Goal: Information Seeking & Learning: Learn about a topic

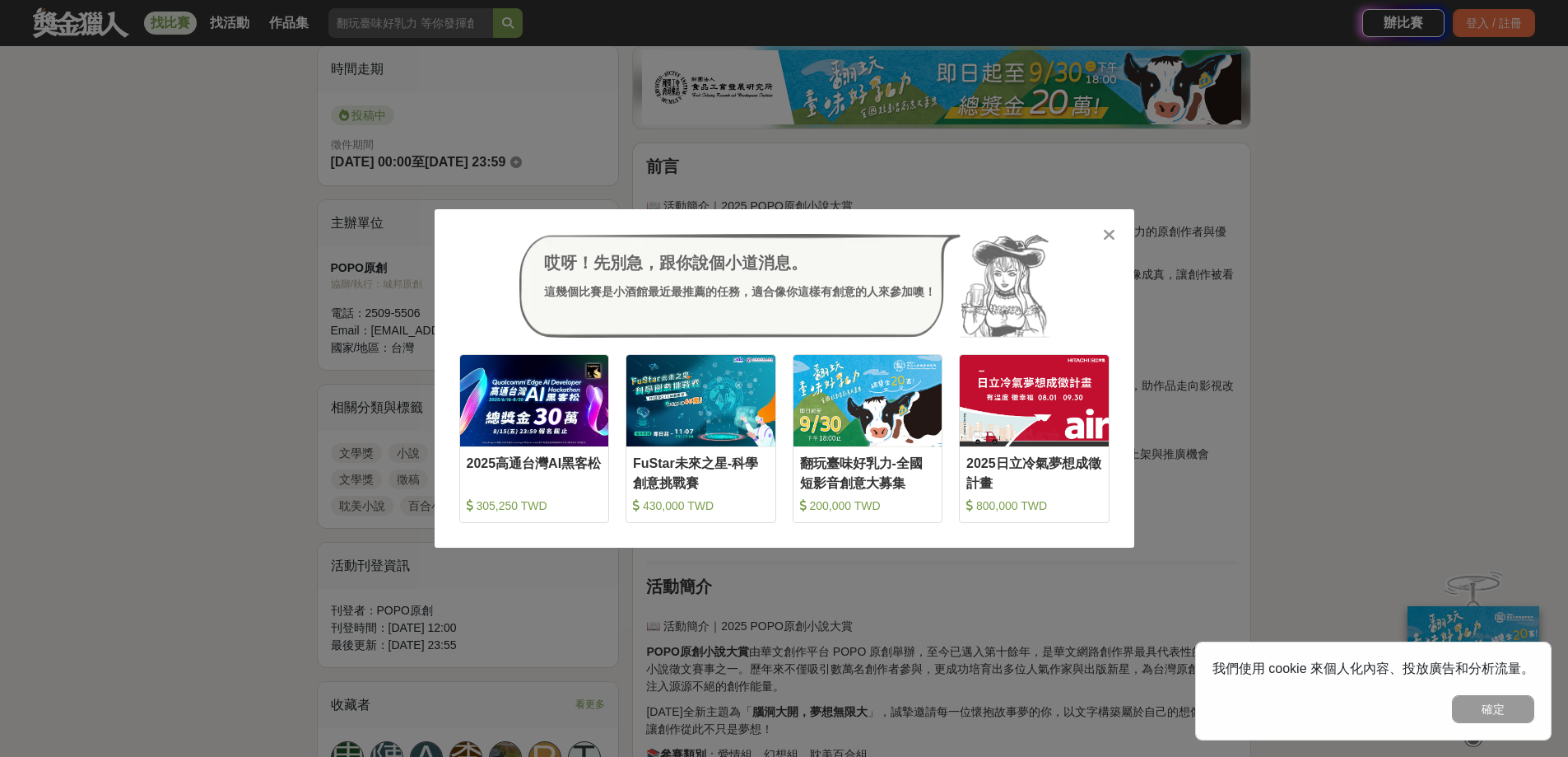
click at [1101, 234] on div at bounding box center [1110, 234] width 16 height 16
click at [1101, 234] on p "POPO原創小說大賞 是由華文創作平台 POPO 原創所舉辦的年度小說徵文賽事，致力於發掘具潛力的原創作者與優秀故事。" at bounding box center [941, 240] width 591 height 35
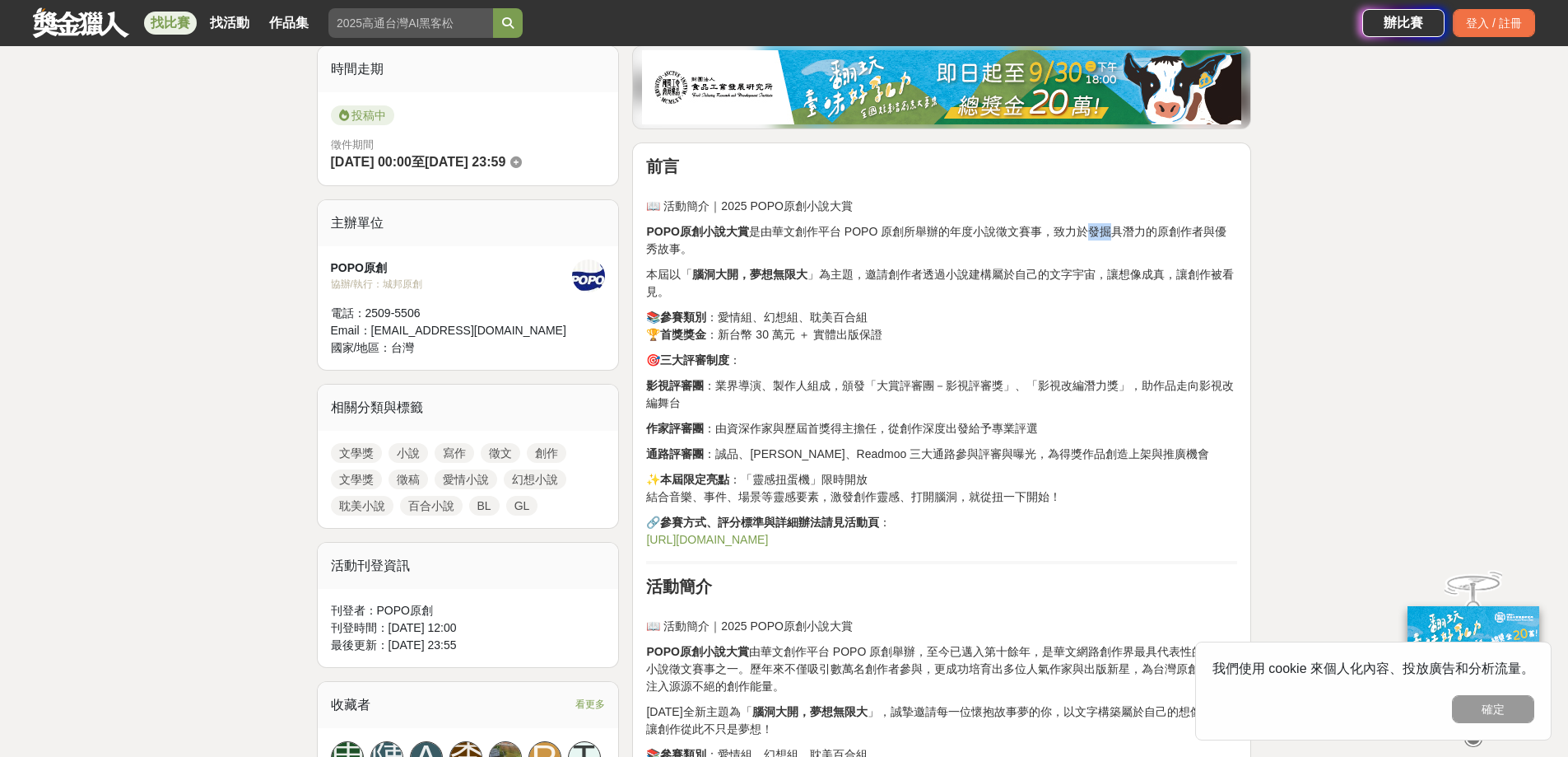
click at [733, 535] on link "https://www.popo.tw/" at bounding box center [707, 539] width 122 height 13
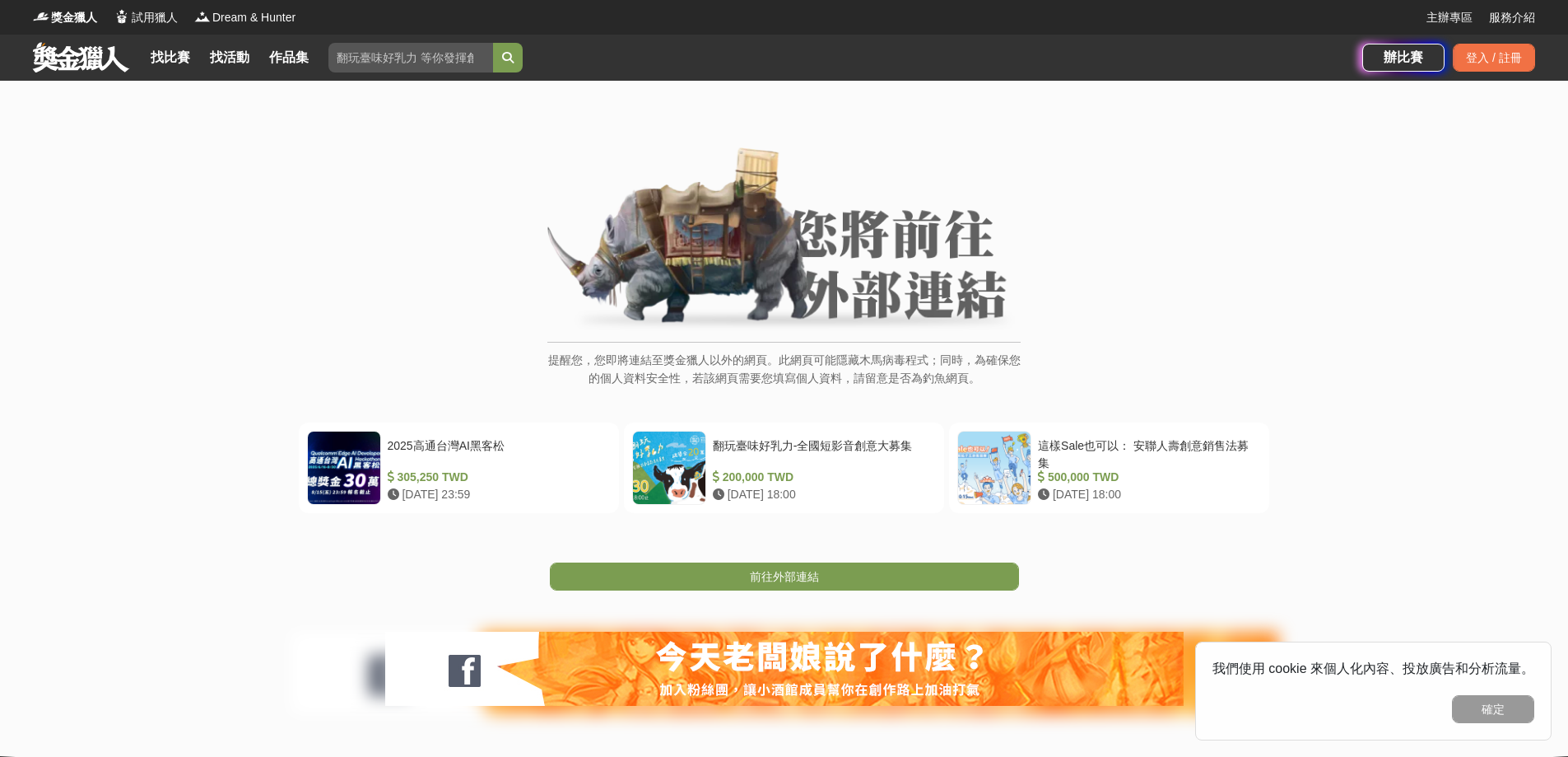
click at [837, 591] on div "提醒您，您即將連結至獎金獵人以外的網頁。此網頁可能隱藏木馬病毒程式；同時，為確保您的個人資料安全性，若該網頁需要您填寫個人資料，請留意是否為釣魚網頁。 202…" at bounding box center [784, 438] width 1568 height 716
click at [831, 574] on link "前往外部連結" at bounding box center [784, 576] width 469 height 28
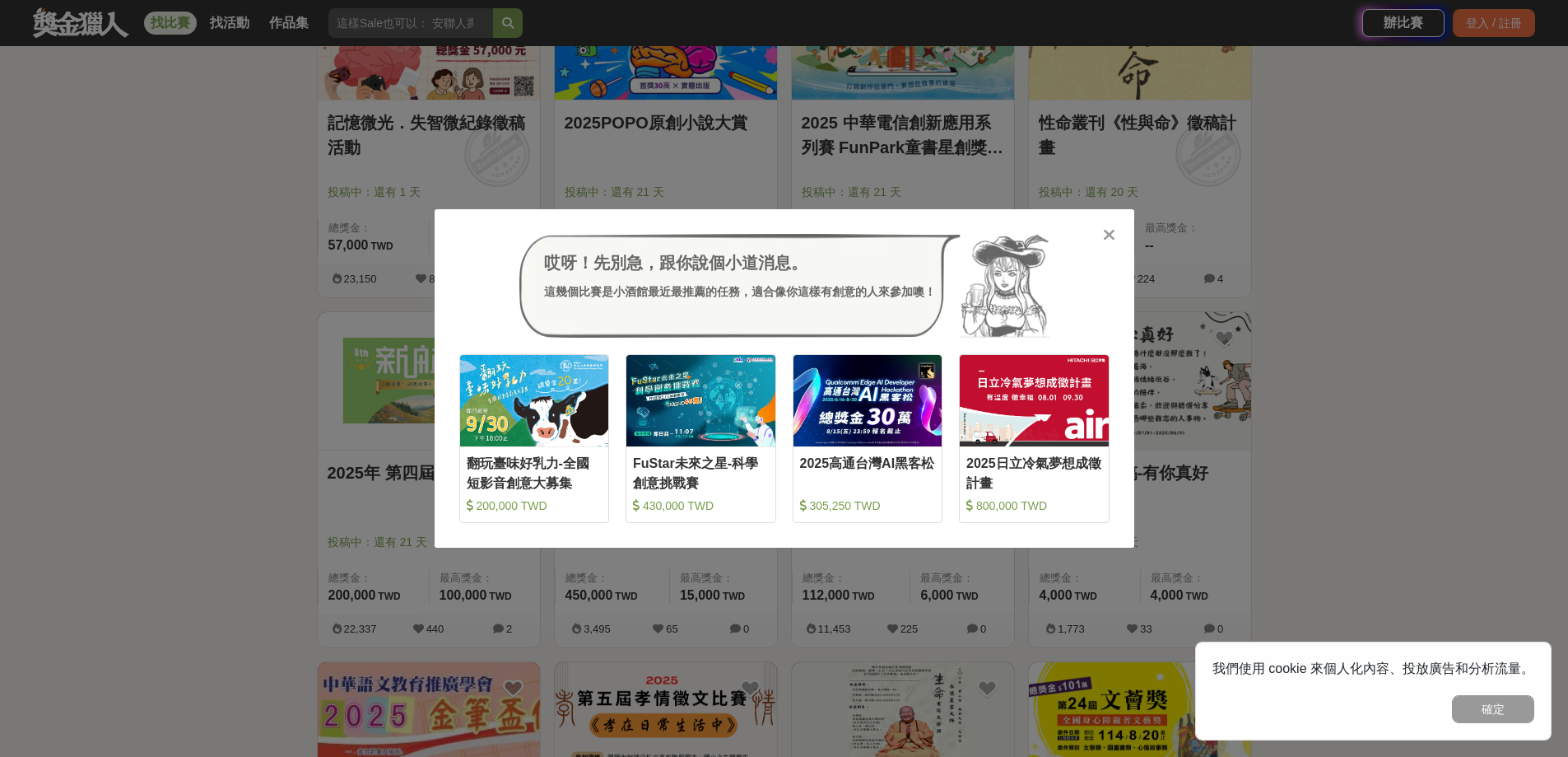
click at [1104, 233] on icon at bounding box center [1109, 235] width 13 height 16
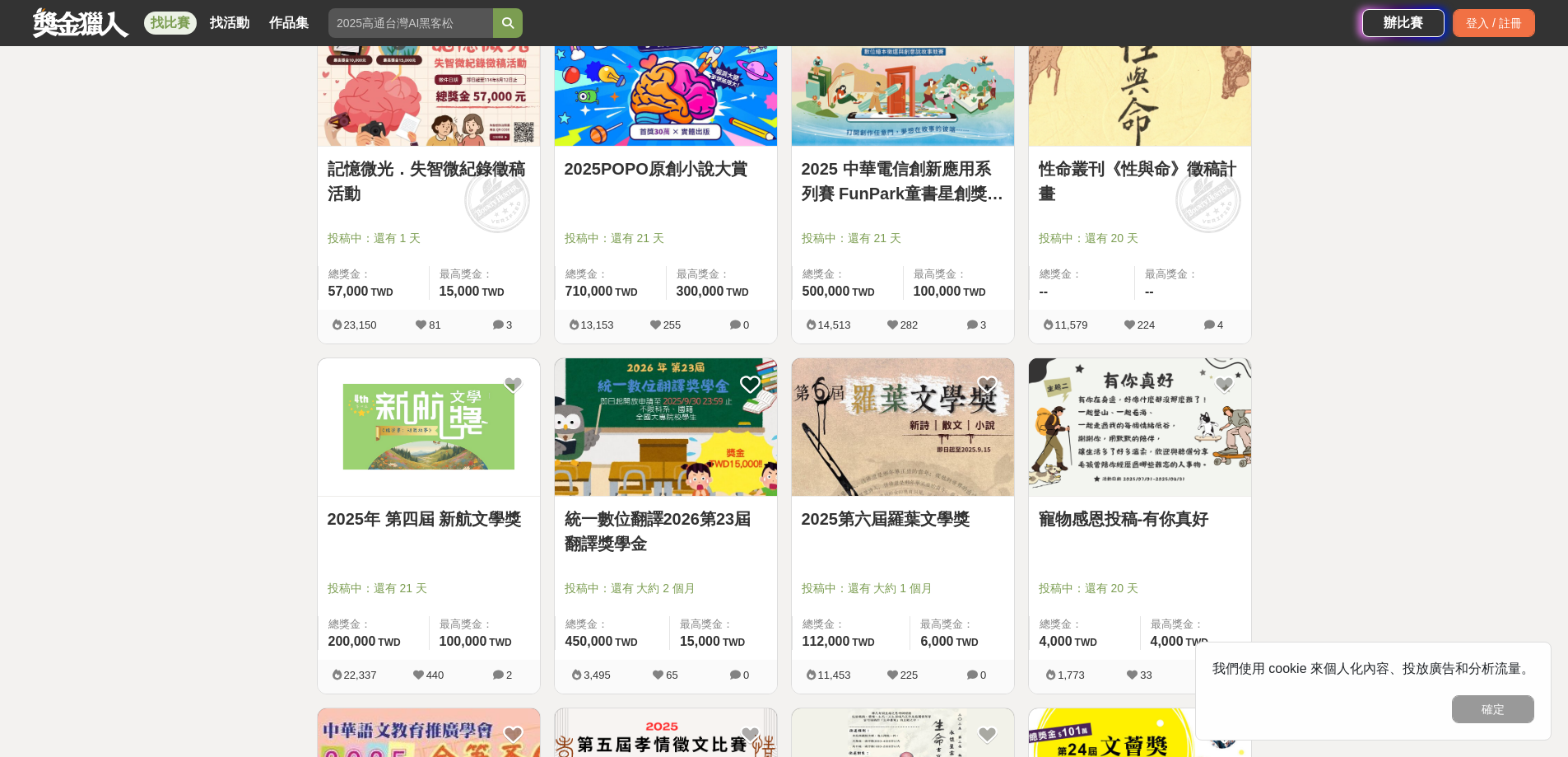
scroll to position [988, 0]
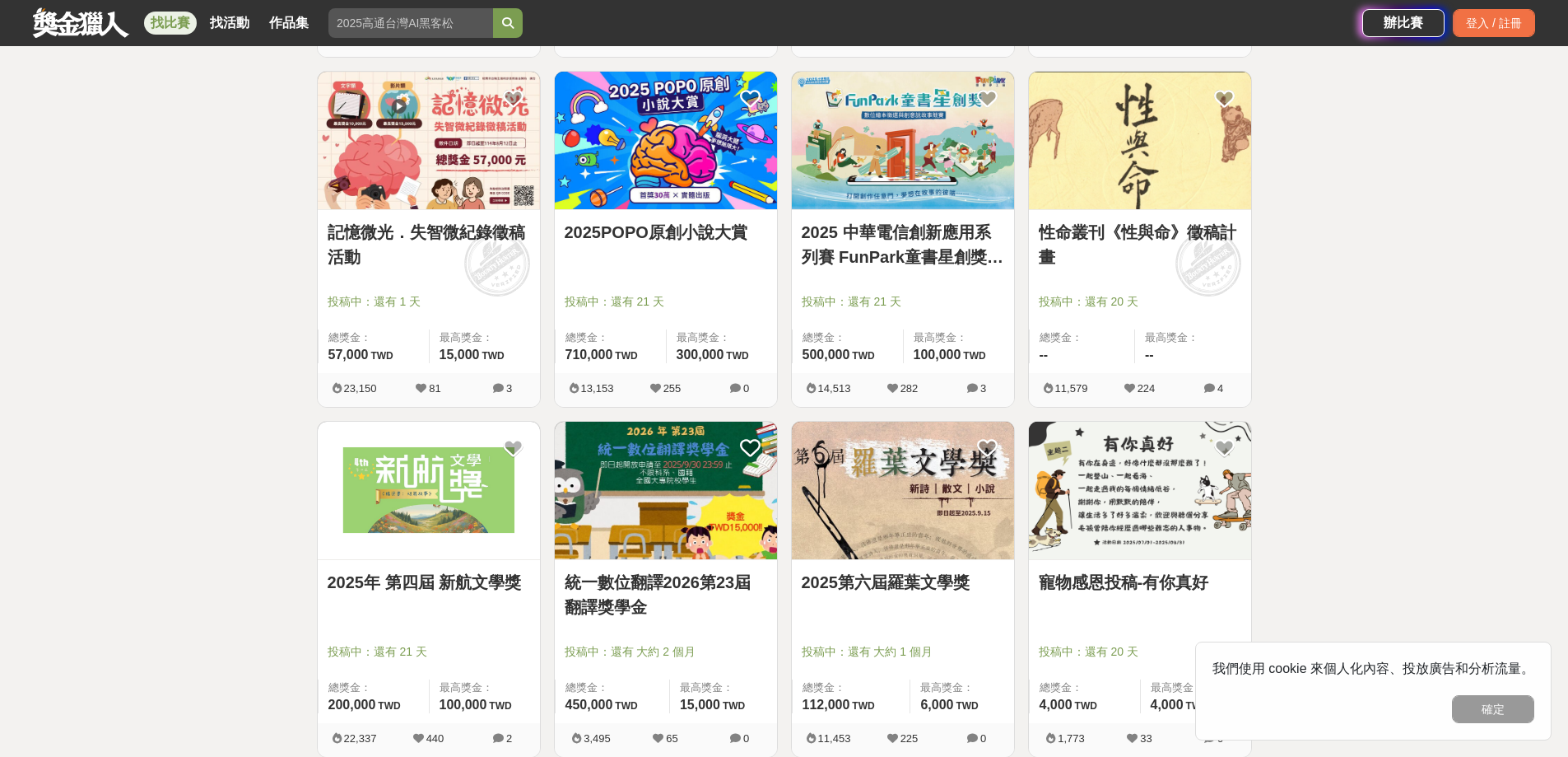
click at [1131, 142] on img at bounding box center [1140, 140] width 222 height 137
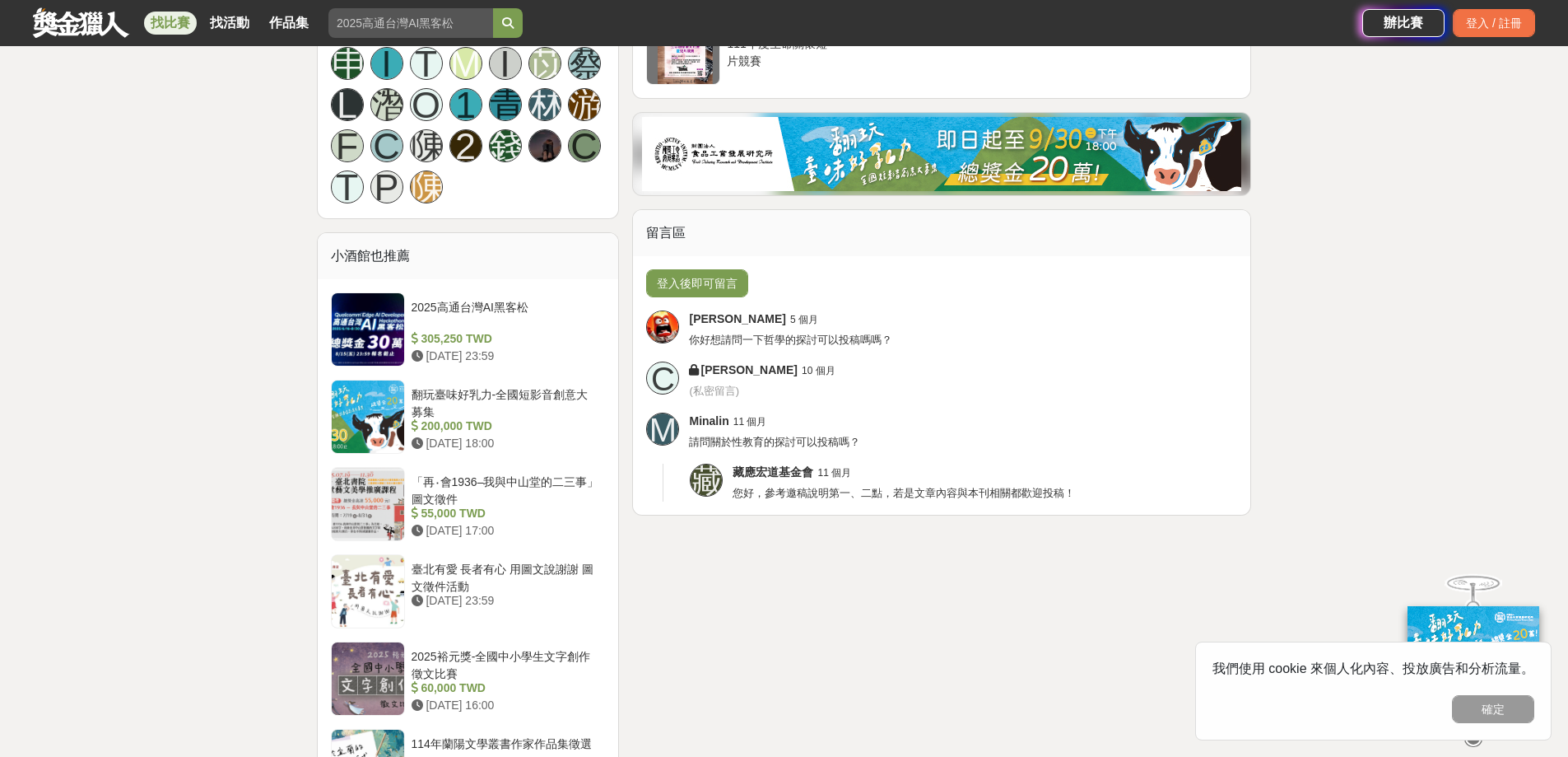
scroll to position [1208, 0]
